Goal: Transaction & Acquisition: Purchase product/service

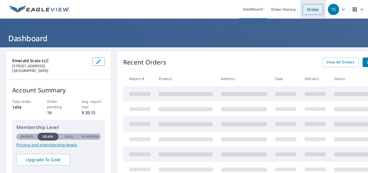
click at [303, 9] on link "Order" at bounding box center [313, 9] width 21 height 11
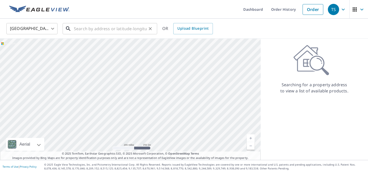
click at [120, 27] on input "text" at bounding box center [110, 28] width 73 height 14
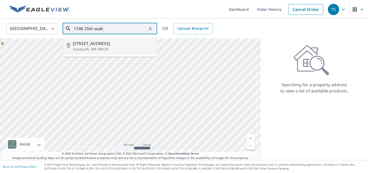
click at [116, 45] on span "[STREET_ADDRESS]" at bounding box center [113, 43] width 80 height 6
type input "[STREET_ADDRESS]"
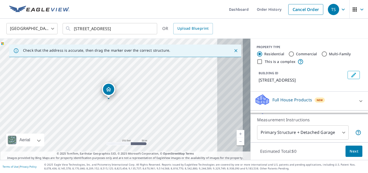
click at [237, 131] on link "Current Level 17, Zoom In" at bounding box center [241, 134] width 8 height 8
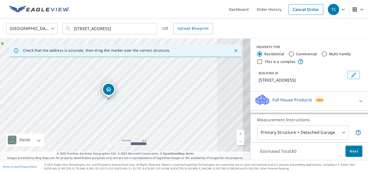
click at [237, 131] on link "Current Level 17, Zoom In" at bounding box center [241, 134] width 8 height 8
click at [237, 131] on link "Current Level 18.549146321377183, Zoom In Disabled" at bounding box center [241, 134] width 8 height 8
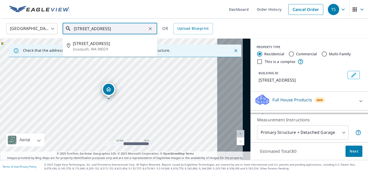
scroll to position [0, 48]
drag, startPoint x: 77, startPoint y: 27, endPoint x: 152, endPoint y: 27, distance: 74.1
click at [152, 27] on div "[STREET_ADDRESS] ​" at bounding box center [110, 28] width 95 height 11
